Goal: Book appointment/travel/reservation

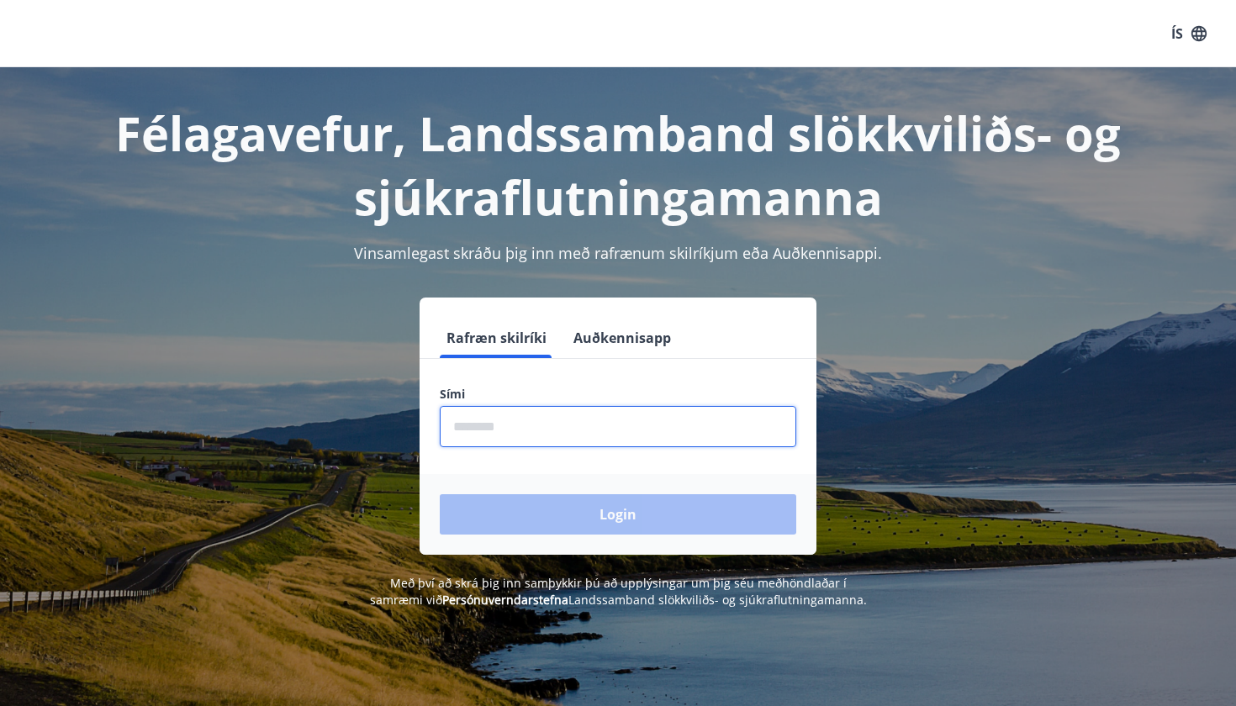
click at [481, 436] on input "phone" at bounding box center [618, 426] width 357 height 41
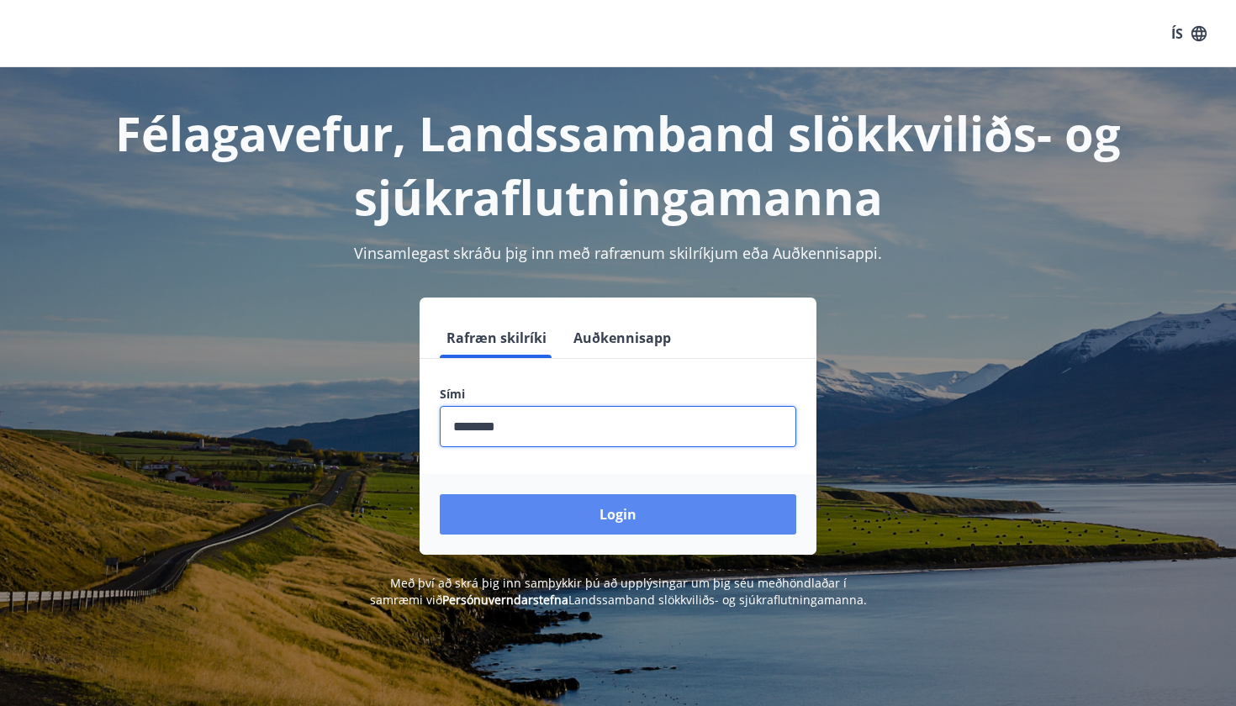
type input "********"
click at [558, 527] on button "Login" at bounding box center [618, 515] width 357 height 40
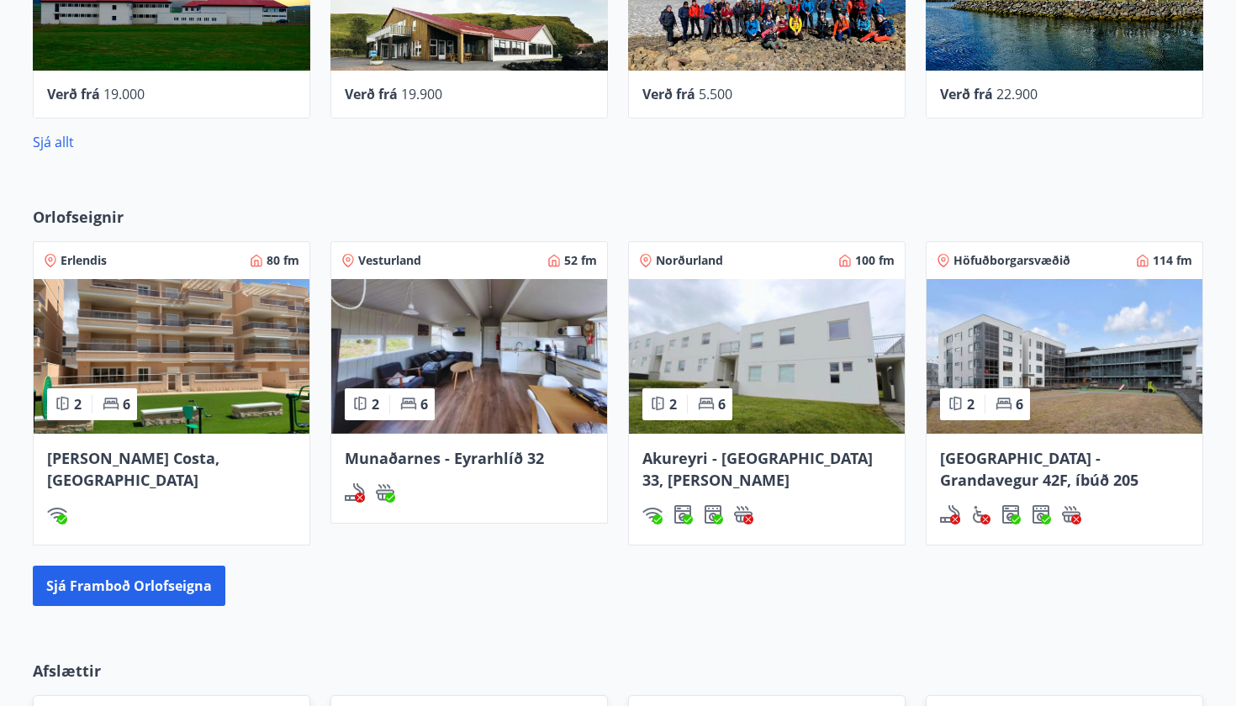
scroll to position [770, 0]
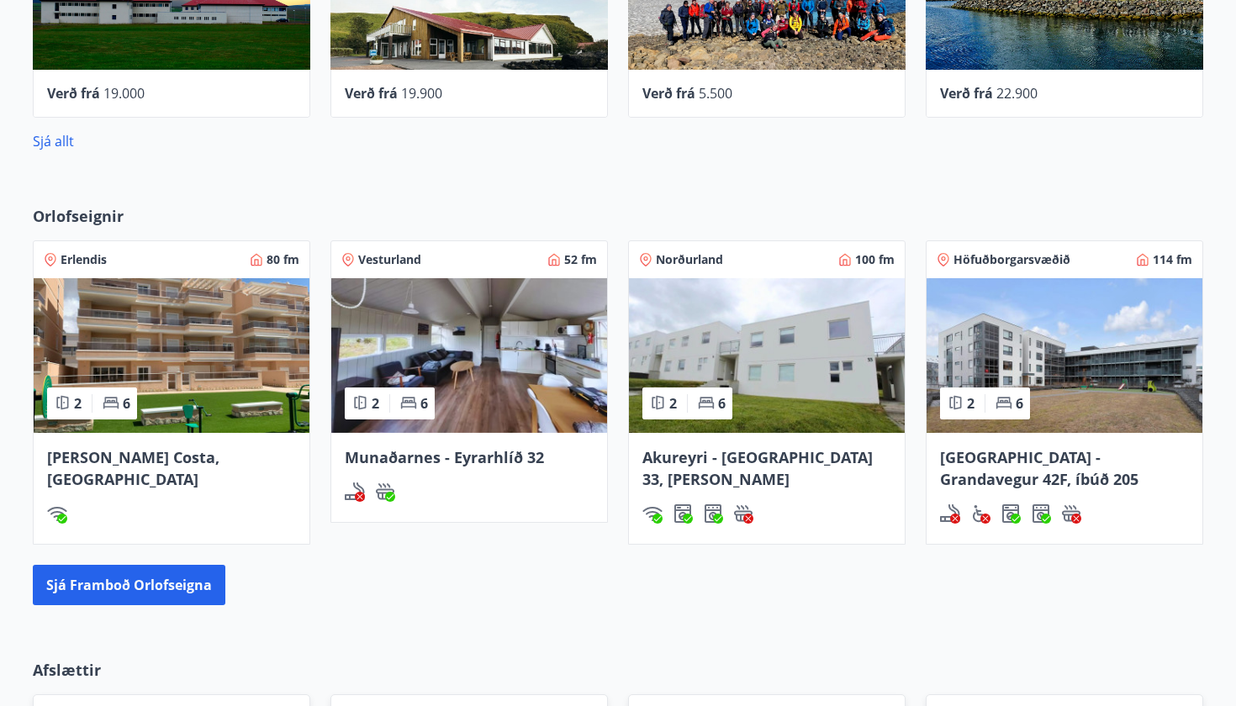
click at [817, 379] on img at bounding box center [767, 355] width 276 height 155
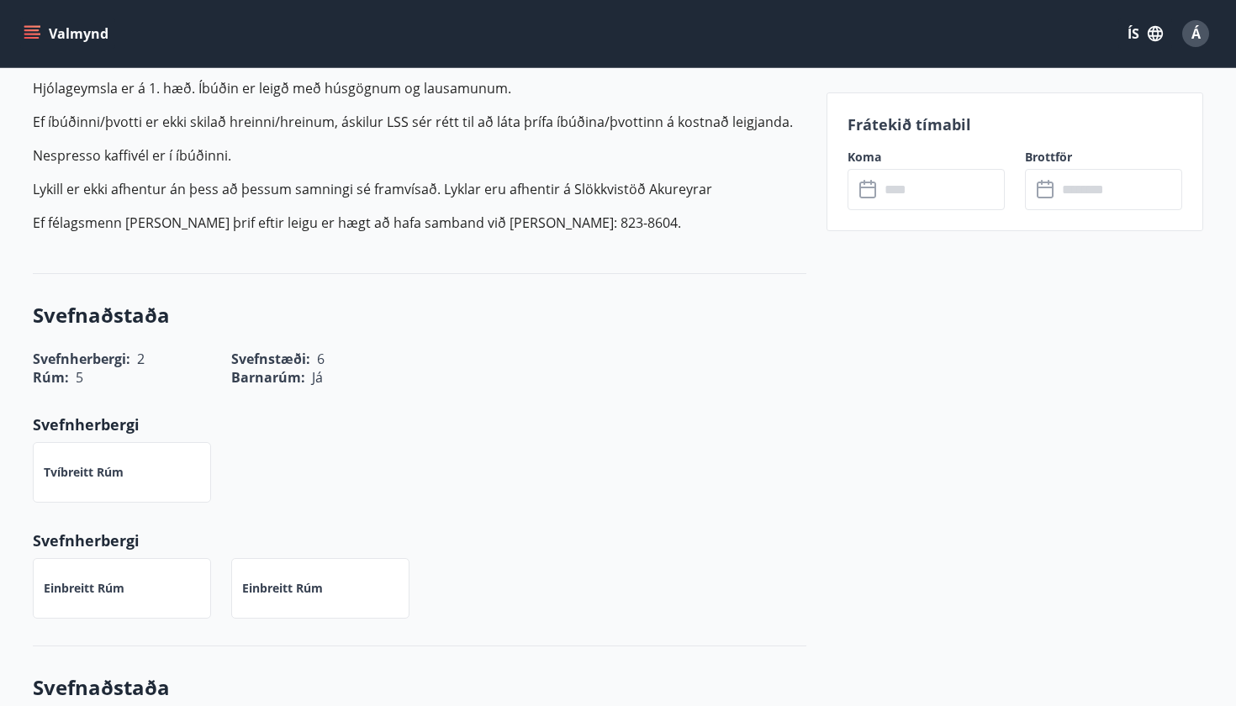
scroll to position [583, 0]
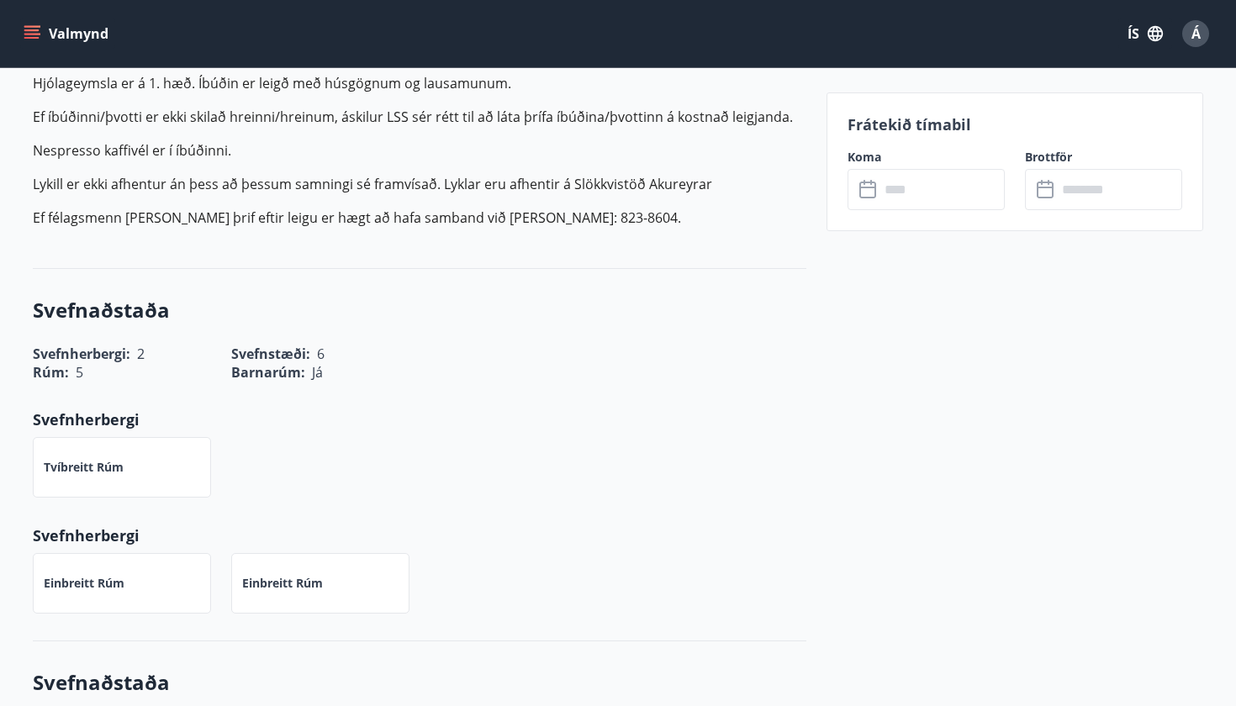
click at [897, 185] on input "text" at bounding box center [942, 189] width 125 height 41
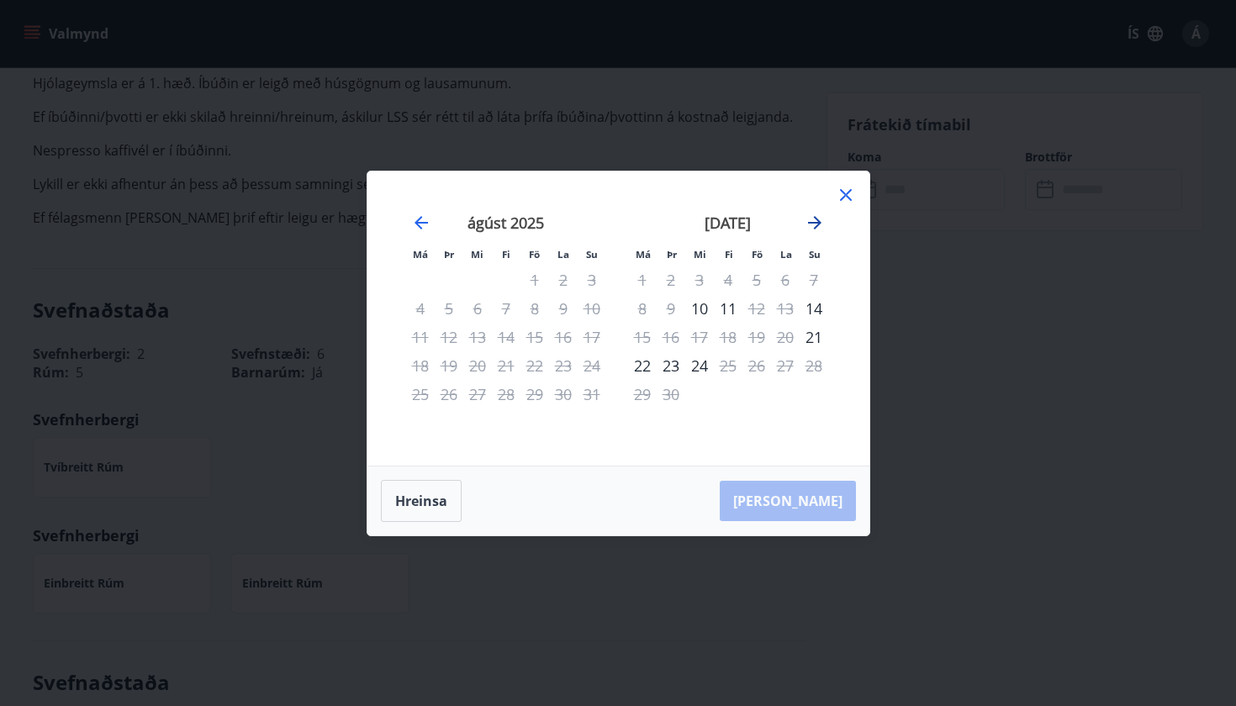
click at [817, 225] on icon "Move forward to switch to the next month." at bounding box center [815, 223] width 20 height 20
click at [756, 283] on div "3" at bounding box center [757, 280] width 29 height 29
click at [812, 280] on div "5" at bounding box center [814, 280] width 29 height 29
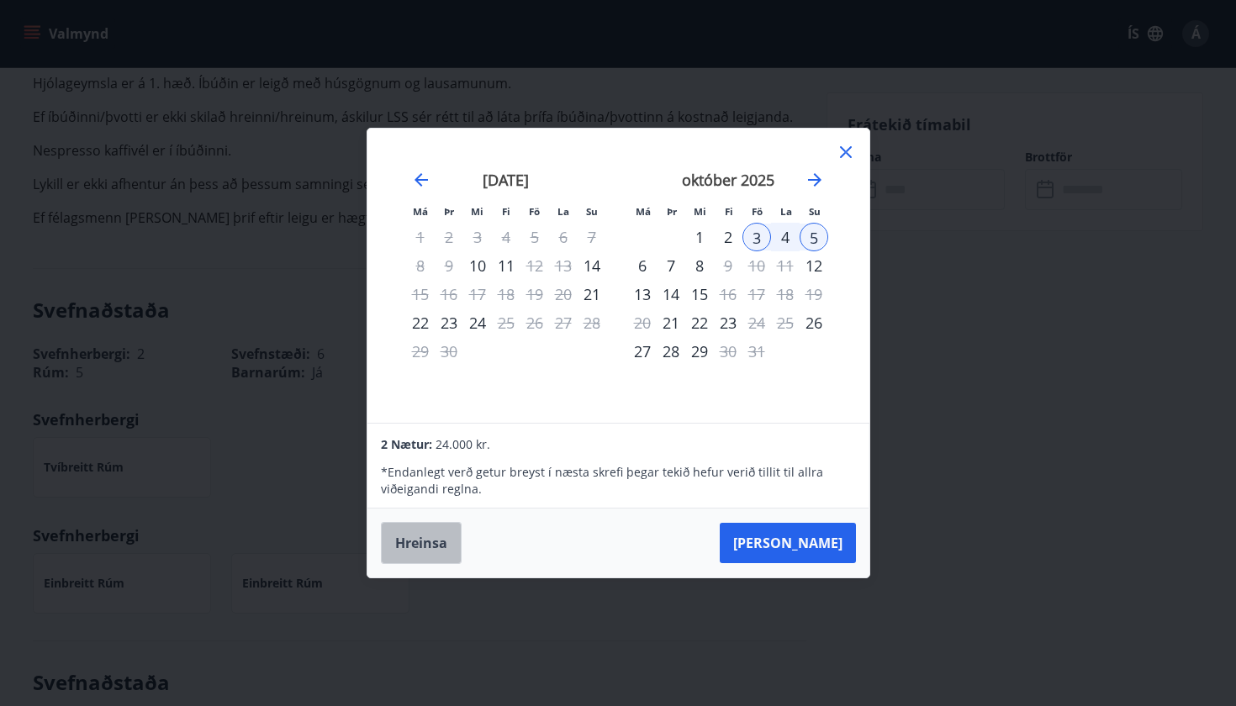
click at [413, 547] on button "Hreinsa" at bounding box center [421, 543] width 81 height 42
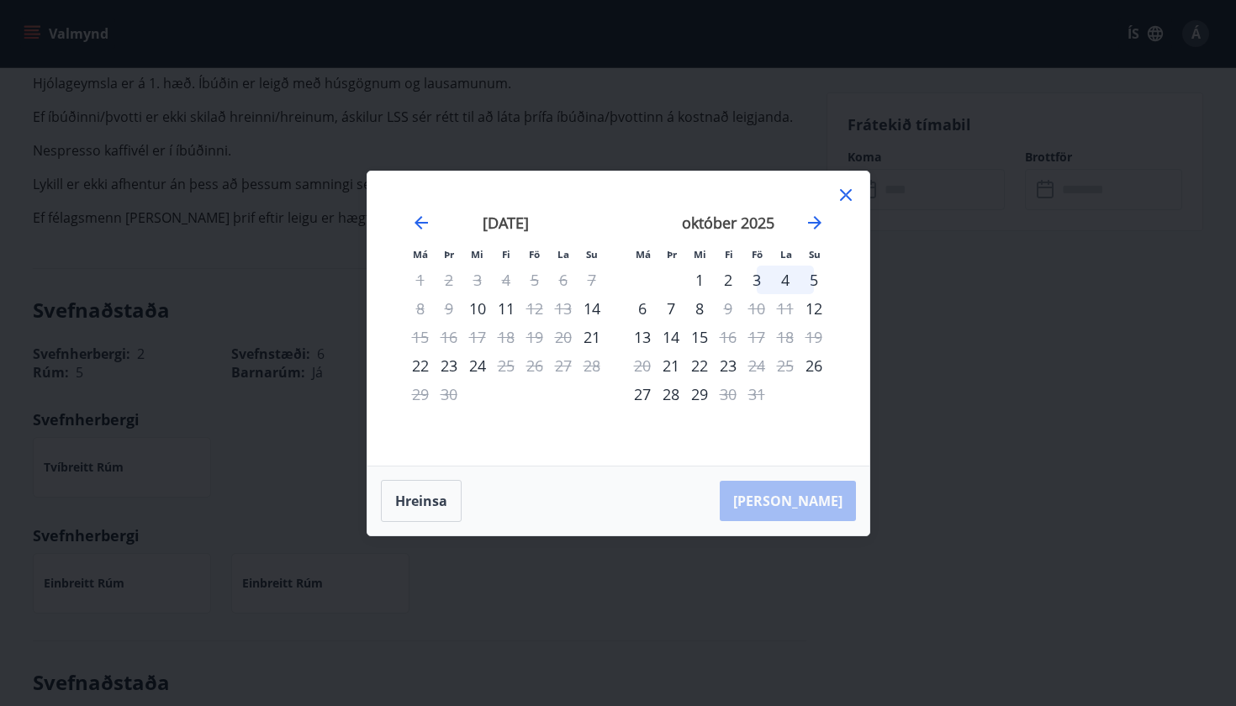
click at [312, 426] on div "Má Þr Mi Fi Fö La Su Má Þr Mi Fi Fö La Su [DATE] 1 2 3 4 5 6 7 8 9 10 11 12 13 …" at bounding box center [618, 353] width 1236 height 706
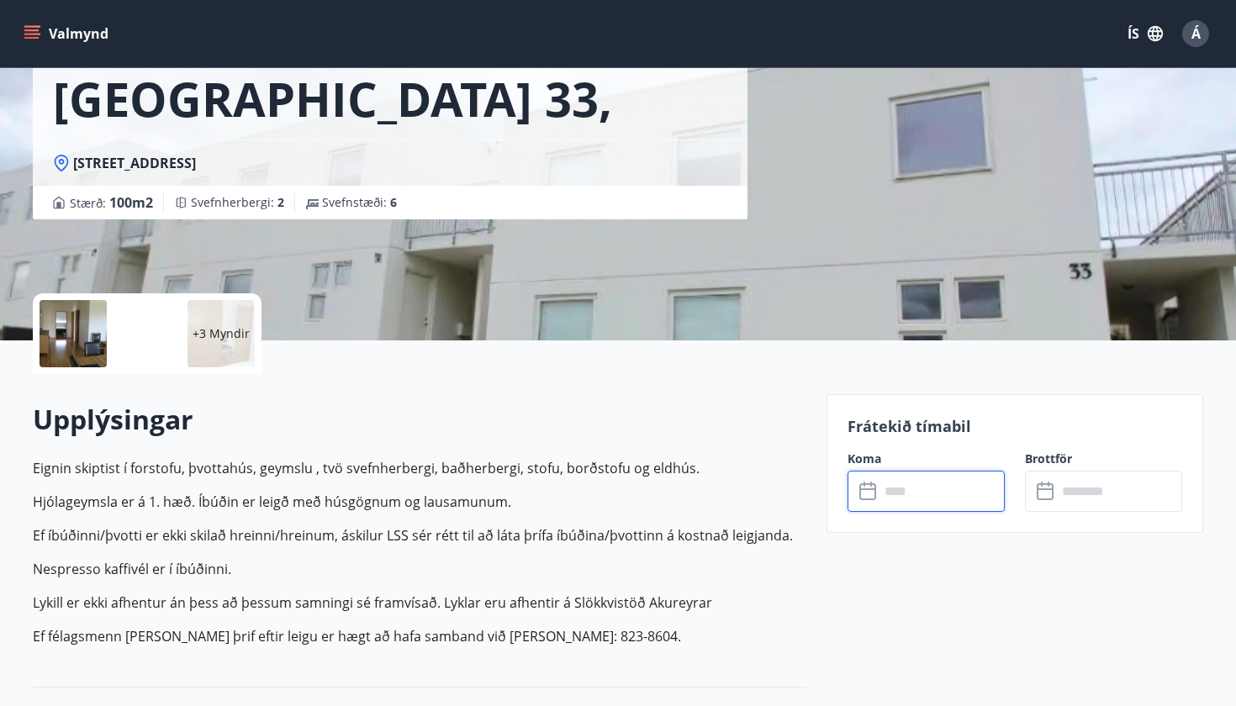
scroll to position [194, 0]
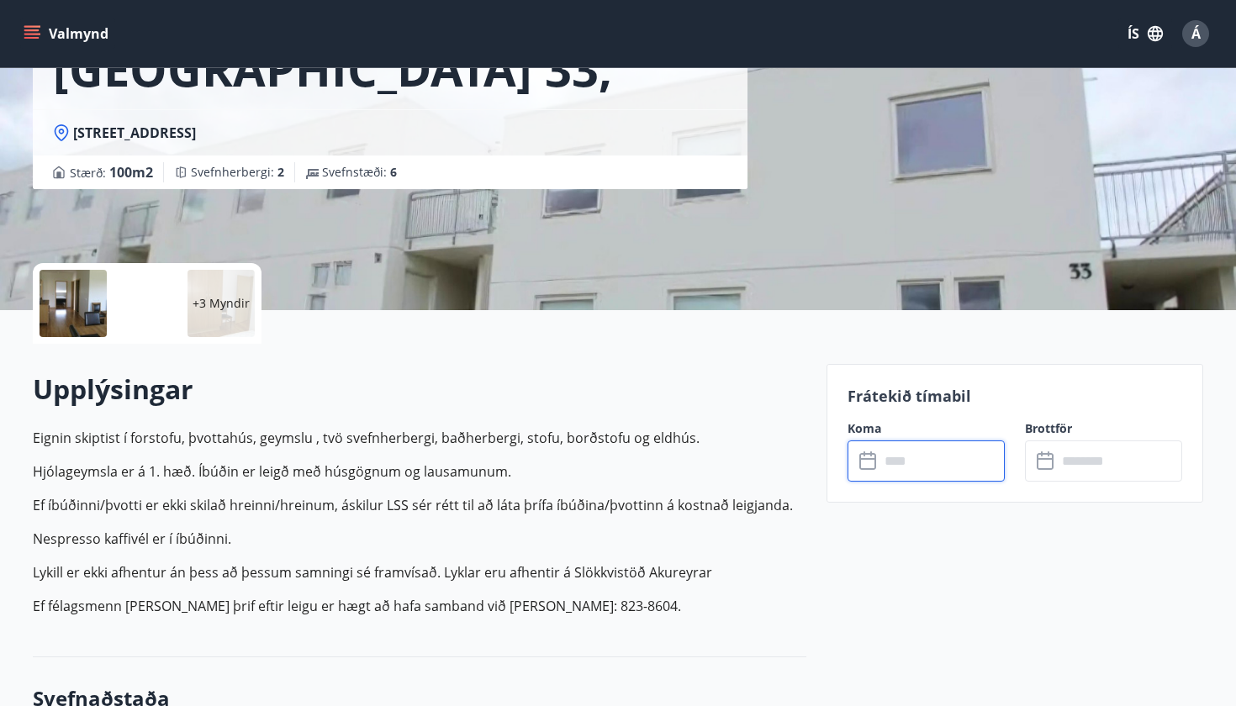
click at [128, 309] on div at bounding box center [147, 303] width 67 height 67
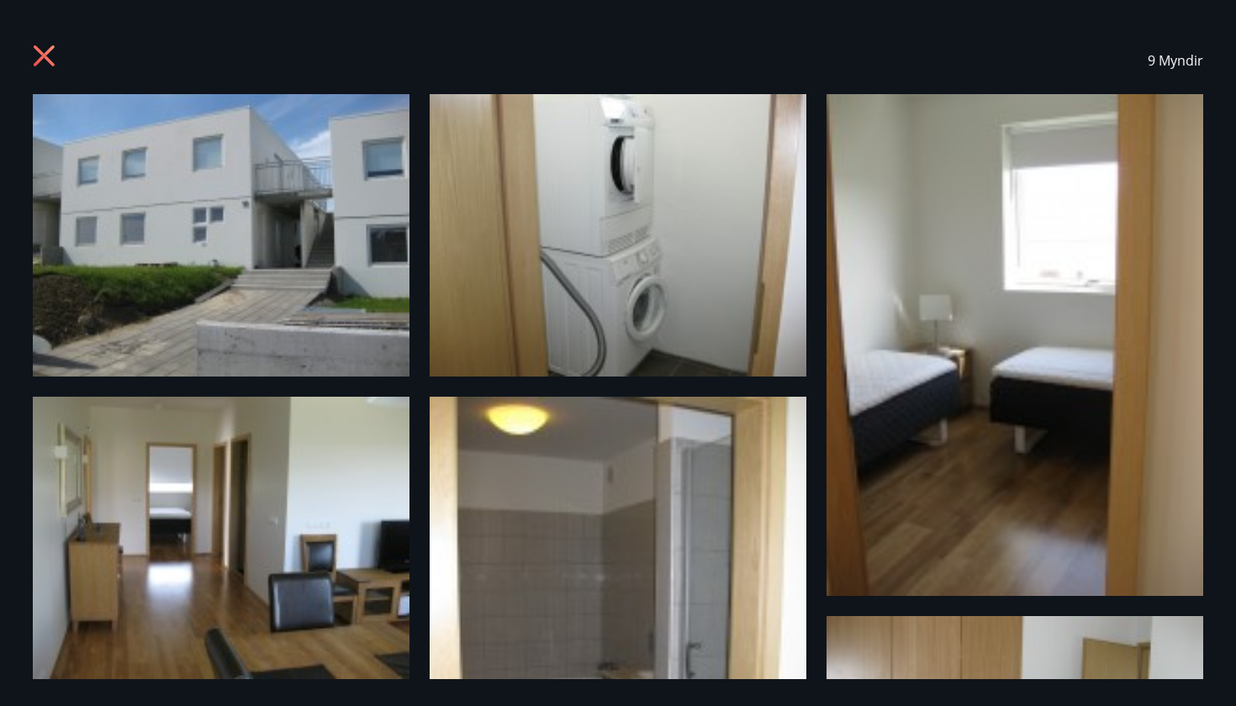
scroll to position [0, 0]
click at [35, 61] on icon at bounding box center [46, 58] width 27 height 27
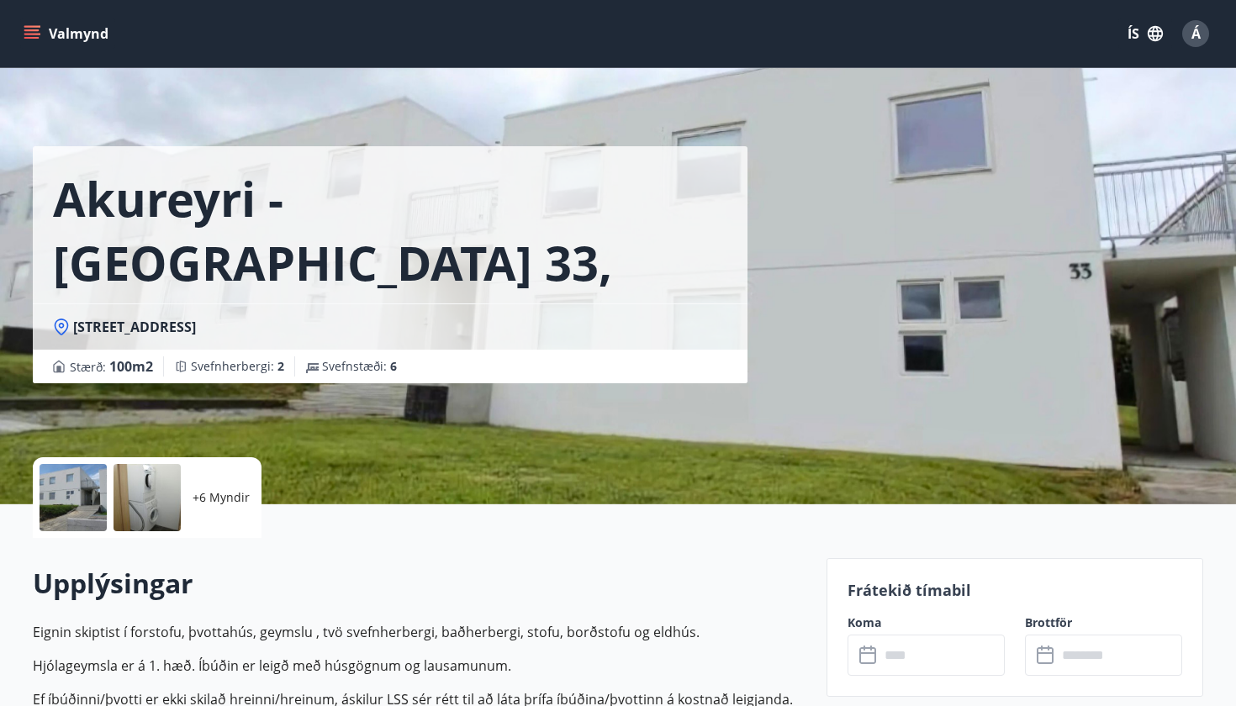
click at [226, 499] on p "+6 Myndir" at bounding box center [221, 497] width 57 height 17
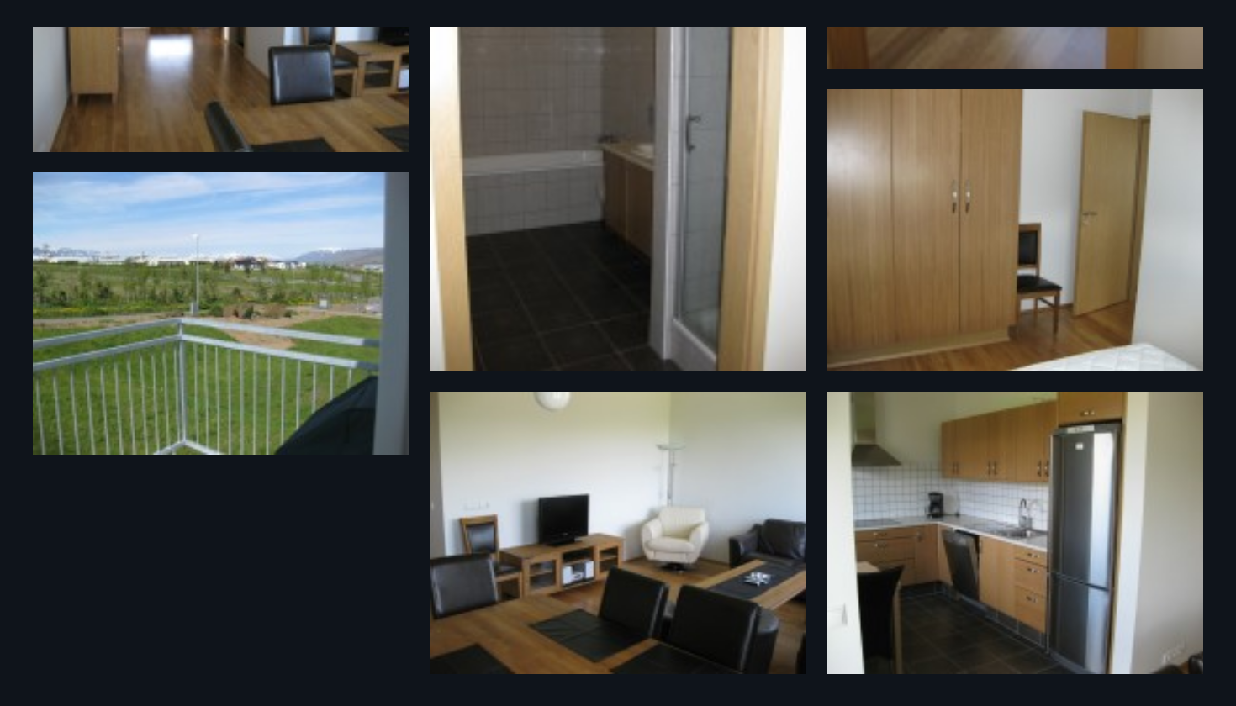
scroll to position [527, 0]
click at [705, 226] on img at bounding box center [618, 121] width 377 height 502
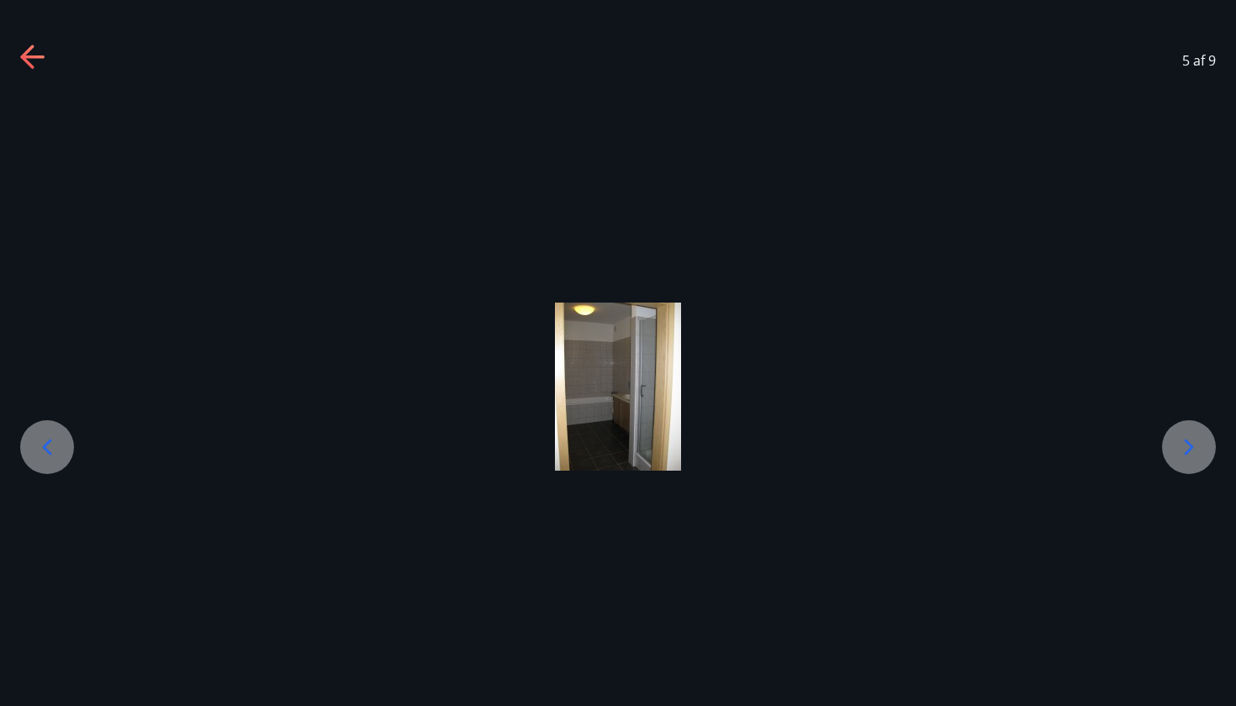
click at [1197, 446] on icon at bounding box center [1189, 447] width 27 height 27
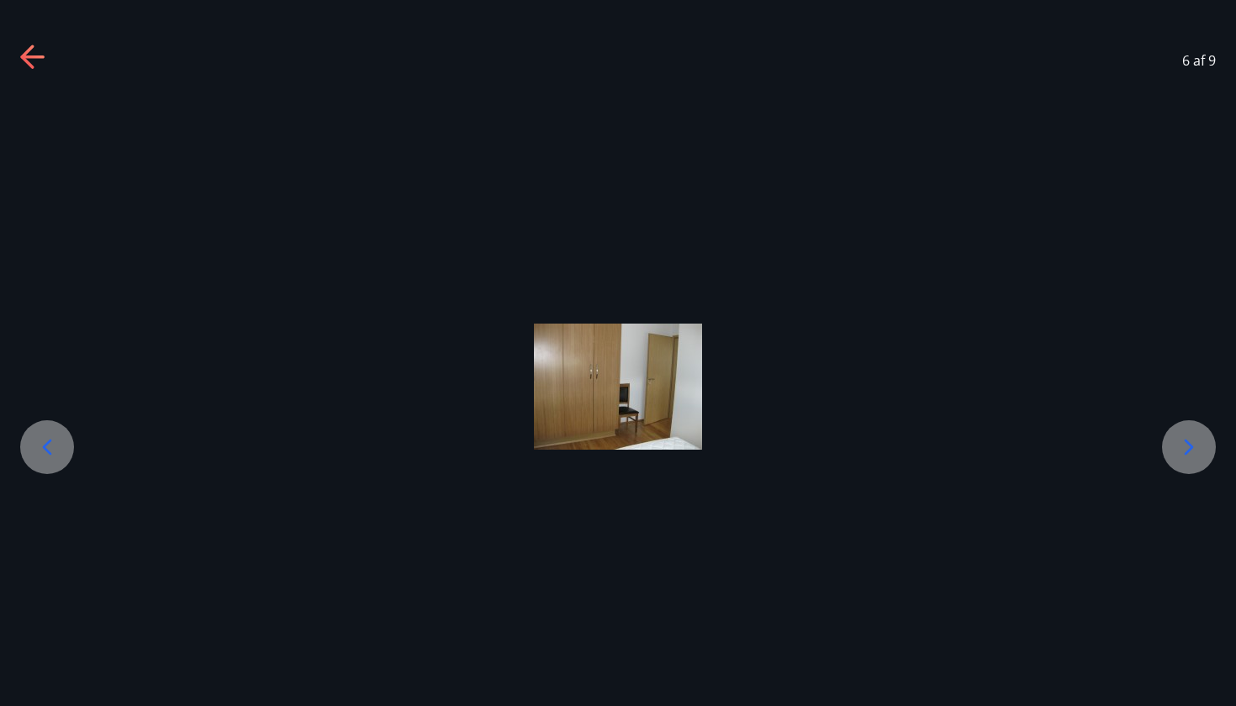
click at [1197, 446] on icon at bounding box center [1189, 447] width 27 height 27
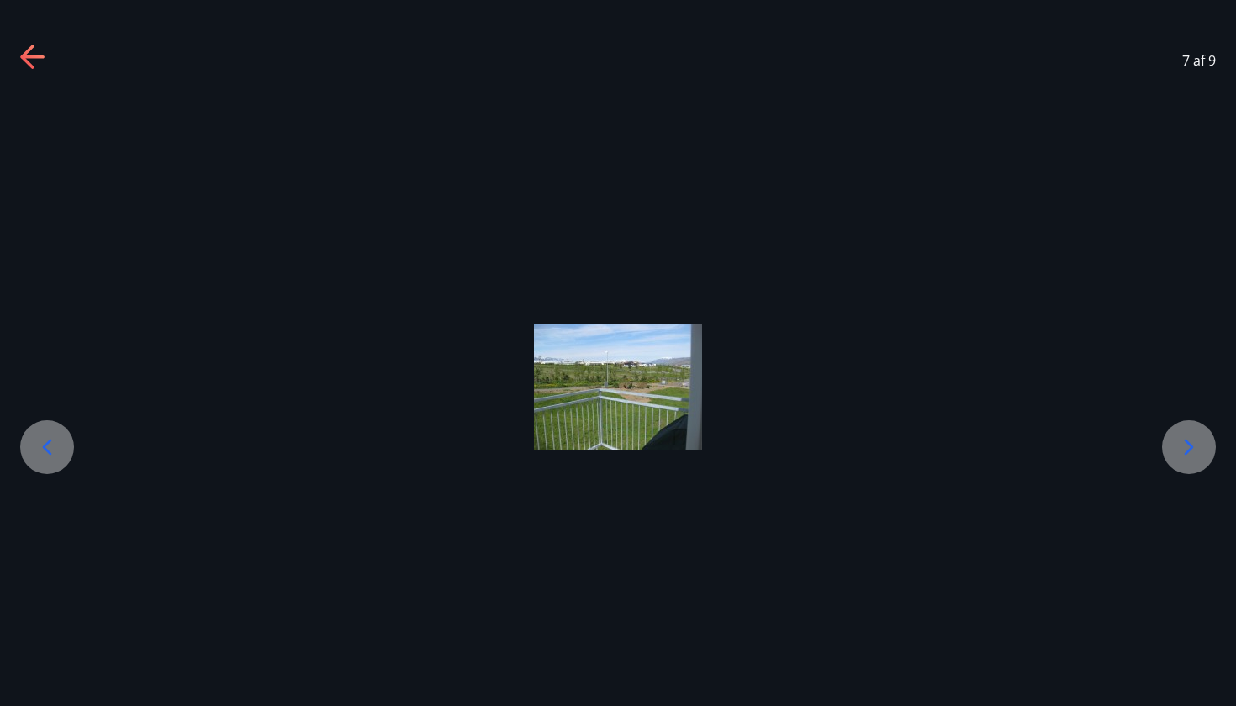
click at [1197, 446] on icon at bounding box center [1189, 447] width 27 height 27
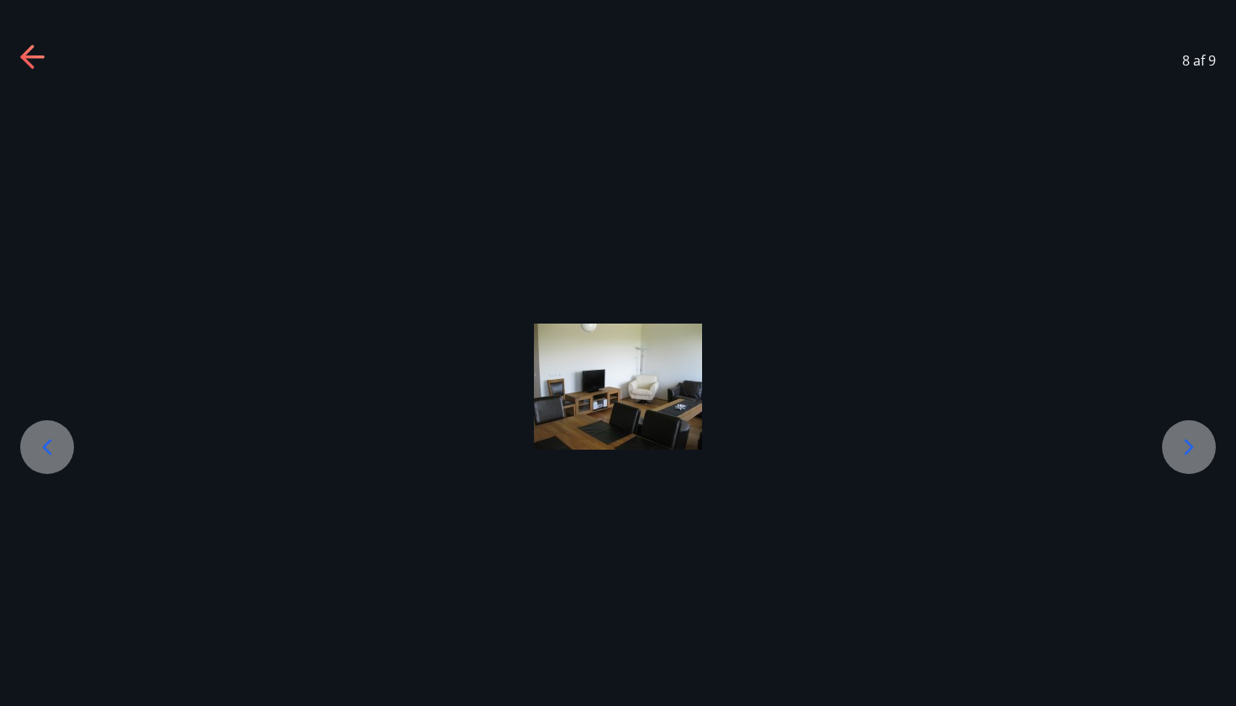
click at [1197, 446] on icon at bounding box center [1189, 447] width 27 height 27
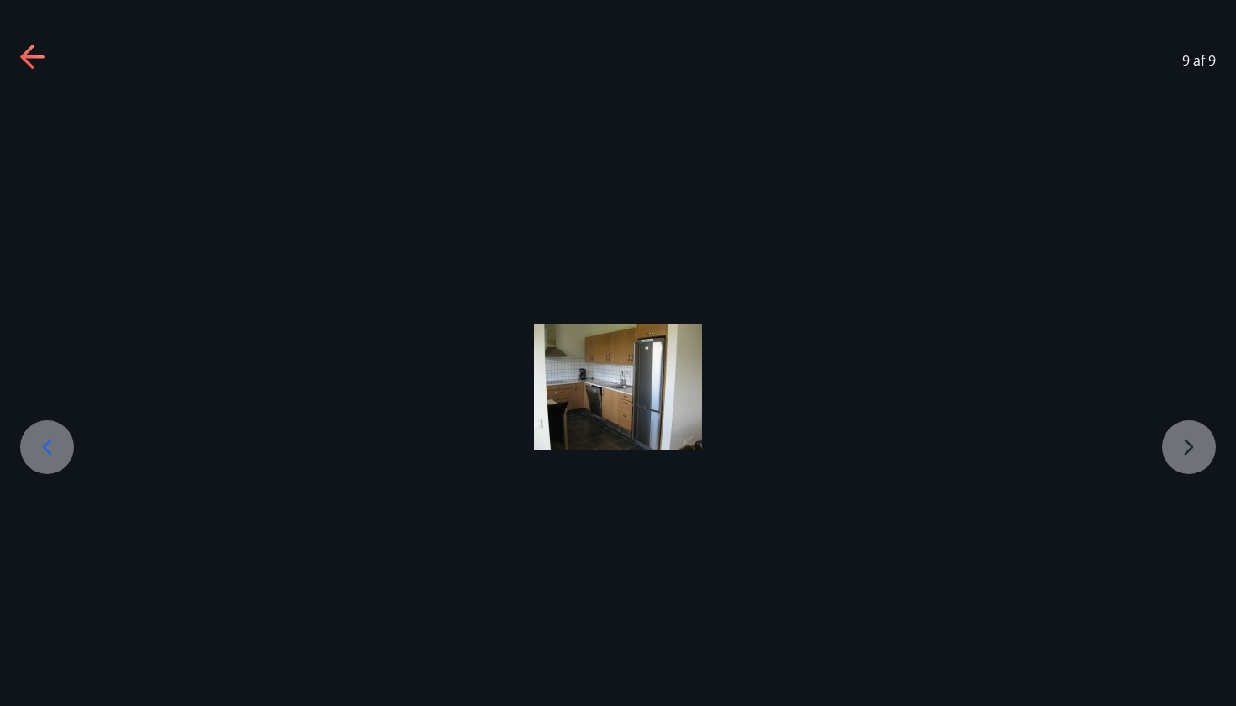
click at [1197, 446] on div at bounding box center [618, 387] width 1236 height 126
click at [25, 59] on icon at bounding box center [26, 57] width 13 height 24
